Goal: Task Accomplishment & Management: Use online tool/utility

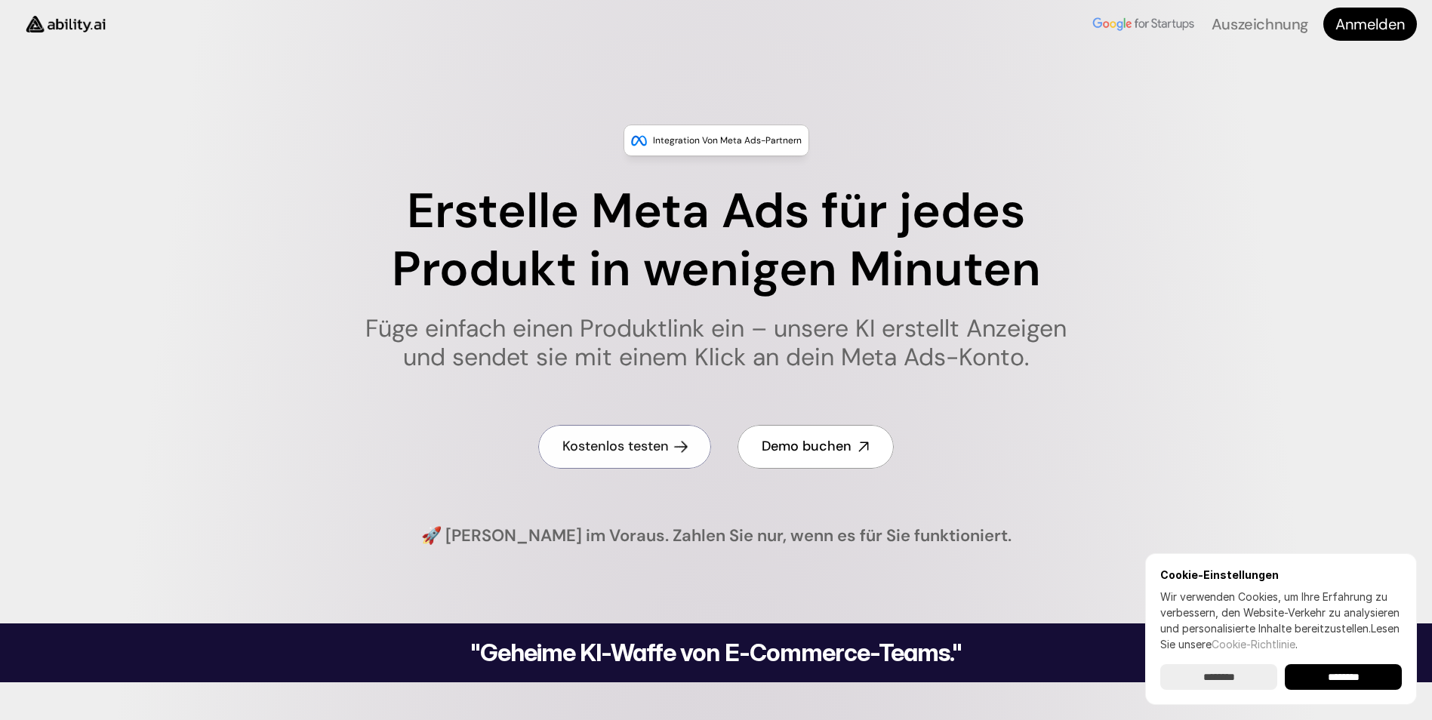
click at [607, 449] on h4 "Kostenlos testen" at bounding box center [616, 446] width 106 height 19
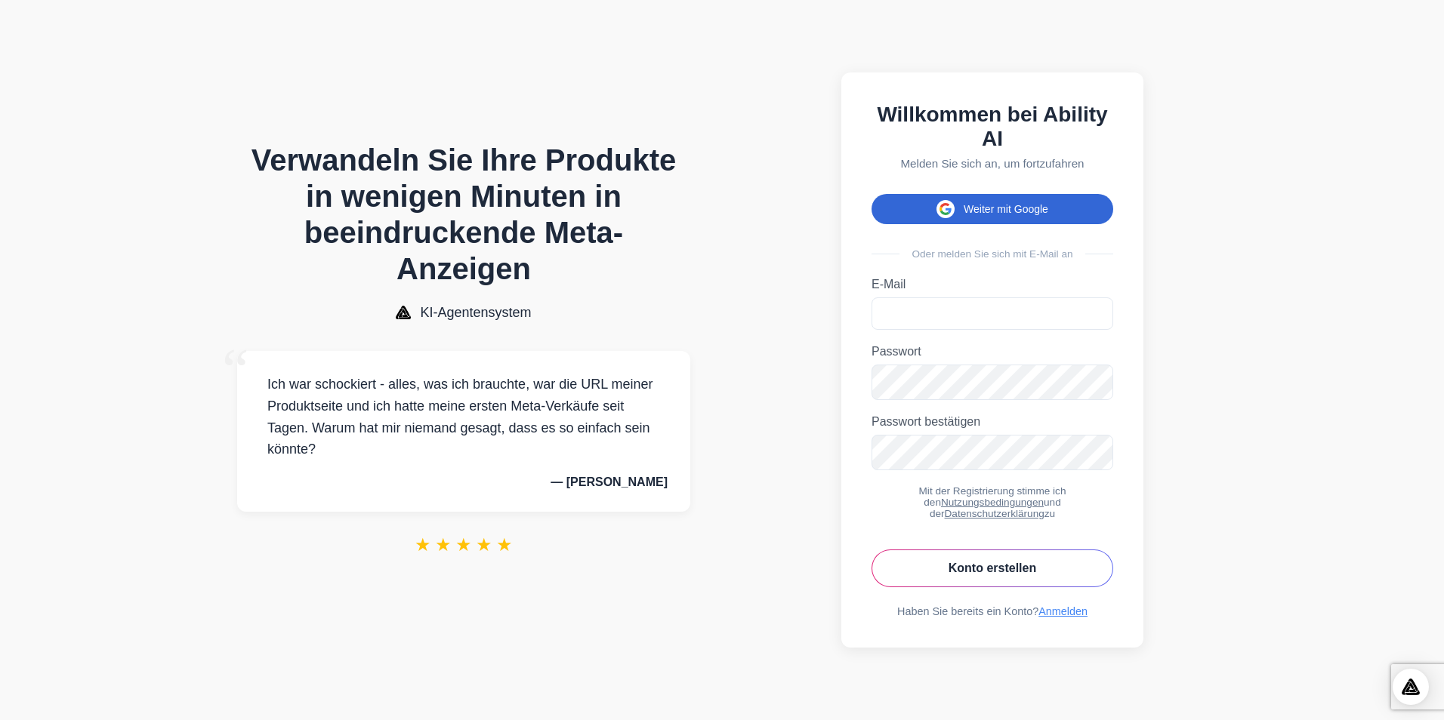
click at [1012, 210] on button "Weiter mit Google" at bounding box center [992, 209] width 242 height 30
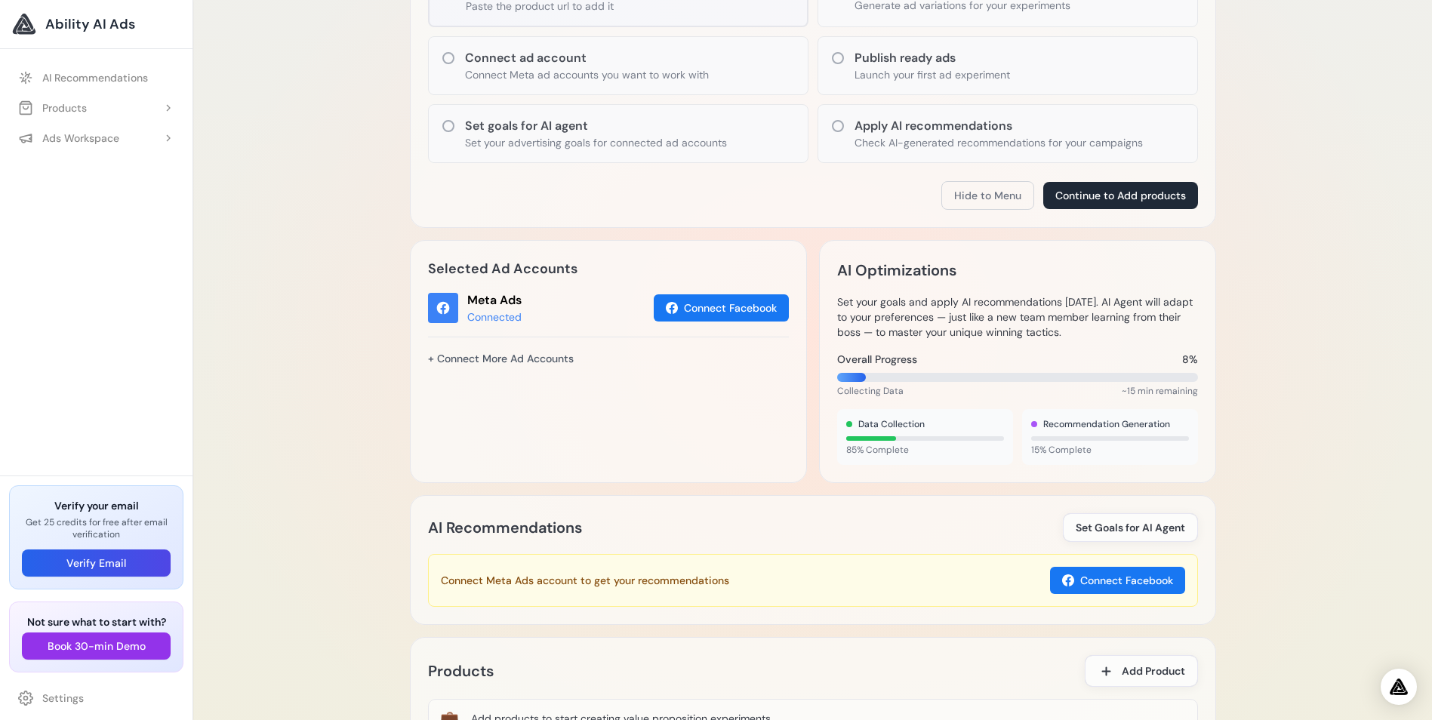
scroll to position [554, 0]
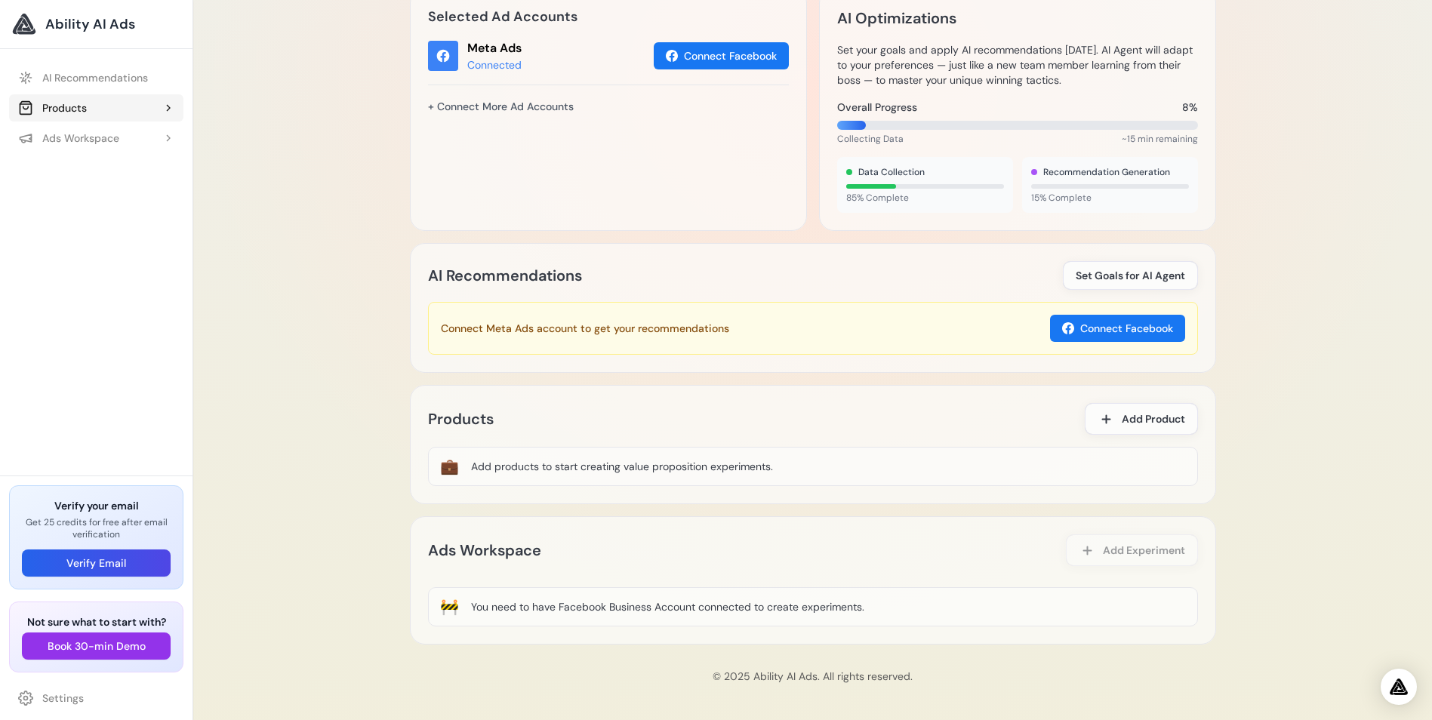
click at [134, 113] on button "Products" at bounding box center [96, 107] width 174 height 27
click at [112, 147] on link "Add Product" at bounding box center [103, 138] width 159 height 27
